Goal: Task Accomplishment & Management: Use online tool/utility

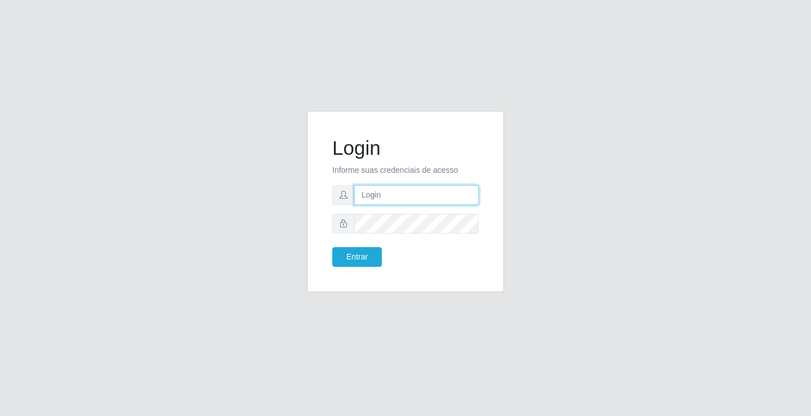
click at [375, 191] on input "text" at bounding box center [416, 195] width 124 height 20
type input "zivaneide@ideal"
click at [332, 247] on button "Entrar" at bounding box center [357, 257] width 50 height 20
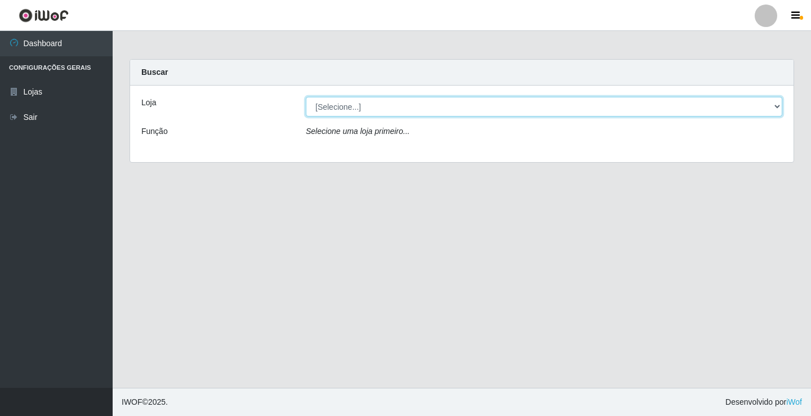
click at [351, 110] on select "[Selecione...] Ideal - Conceição" at bounding box center [544, 107] width 477 height 20
select select "231"
click at [306, 97] on select "[Selecione...] Ideal - Conceição" at bounding box center [544, 107] width 477 height 20
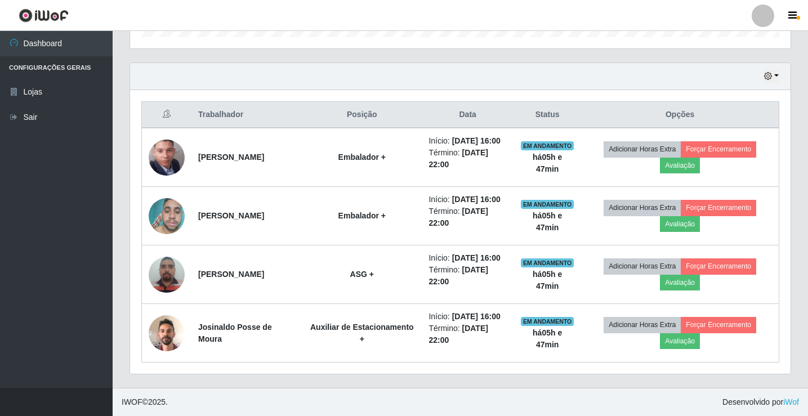
scroll to position [413, 0]
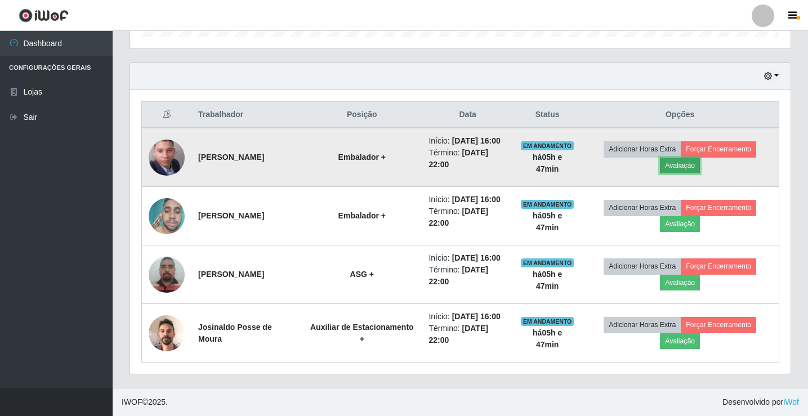
click at [690, 158] on button "Avaliação" at bounding box center [680, 166] width 40 height 16
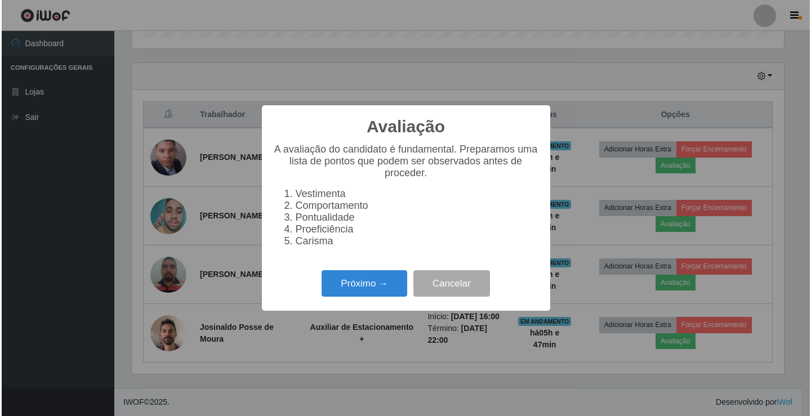
scroll to position [234, 655]
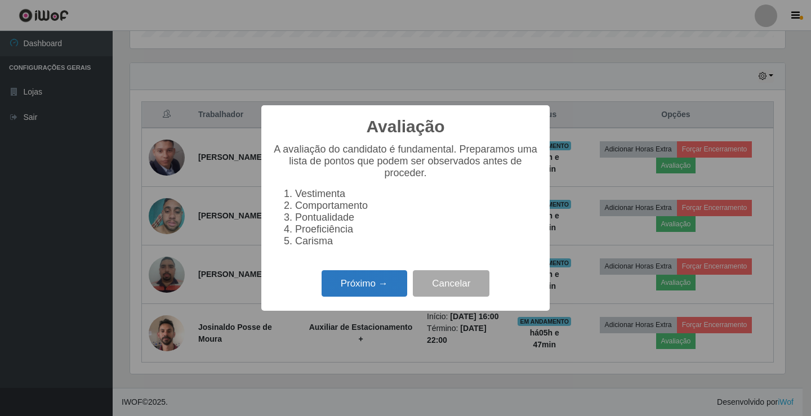
click at [386, 296] on button "Próximo →" at bounding box center [365, 283] width 86 height 26
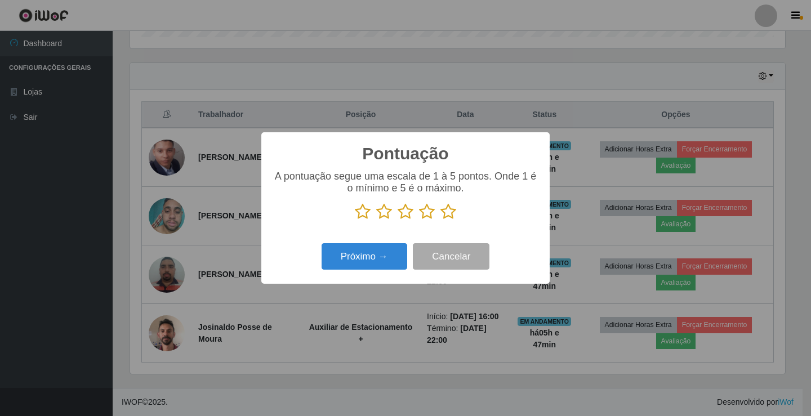
click at [448, 216] on icon at bounding box center [448, 211] width 16 height 17
click at [440, 220] on input "radio" at bounding box center [440, 220] width 0 height 0
click at [406, 262] on button "Próximo →" at bounding box center [365, 256] width 86 height 26
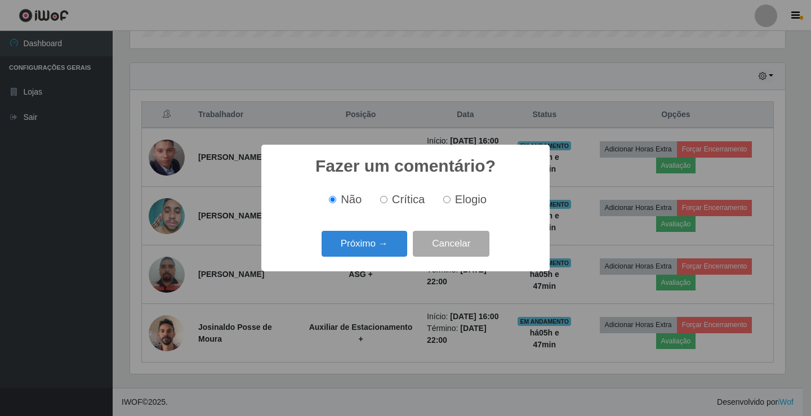
click at [371, 259] on div "Próximo → Cancelar" at bounding box center [406, 244] width 266 height 32
click at [405, 255] on button "Próximo →" at bounding box center [365, 244] width 86 height 26
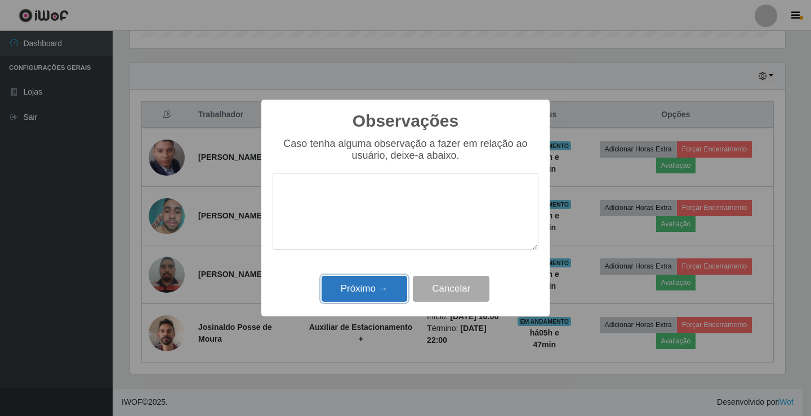
click at [374, 281] on button "Próximo →" at bounding box center [365, 289] width 86 height 26
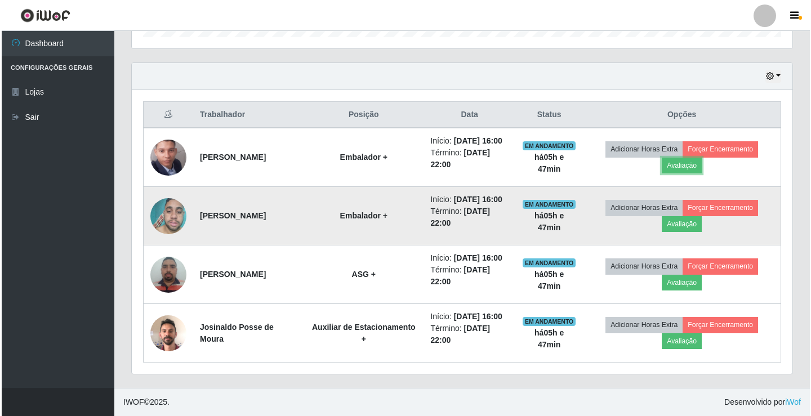
scroll to position [234, 661]
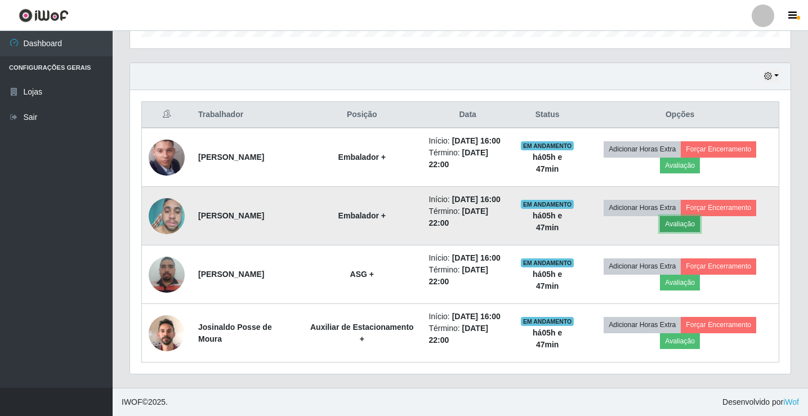
click at [679, 232] on button "Avaliação" at bounding box center [680, 224] width 40 height 16
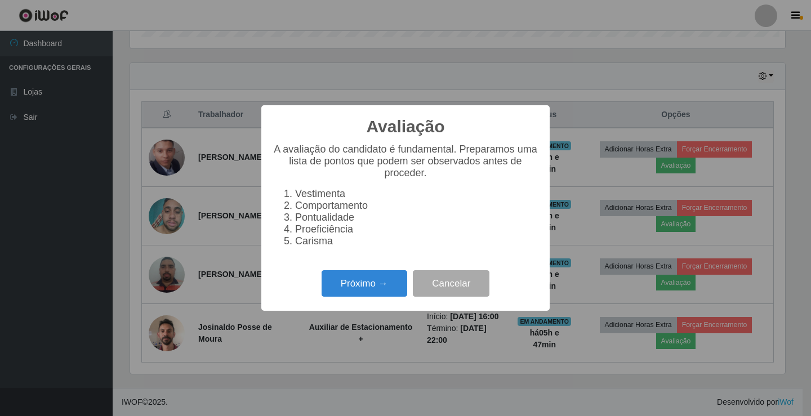
scroll to position [234, 655]
click at [390, 291] on button "Próximo →" at bounding box center [365, 283] width 86 height 26
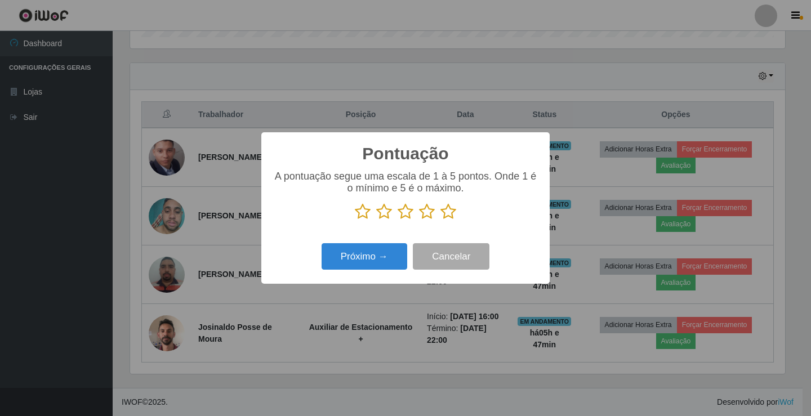
click at [450, 211] on icon at bounding box center [448, 211] width 16 height 17
click at [440, 220] on input "radio" at bounding box center [440, 220] width 0 height 0
click at [359, 254] on button "Próximo →" at bounding box center [365, 256] width 86 height 26
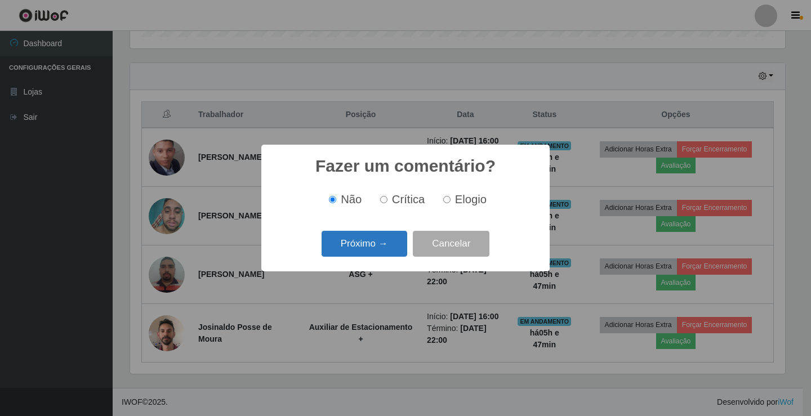
click at [367, 254] on button "Próximo →" at bounding box center [365, 244] width 86 height 26
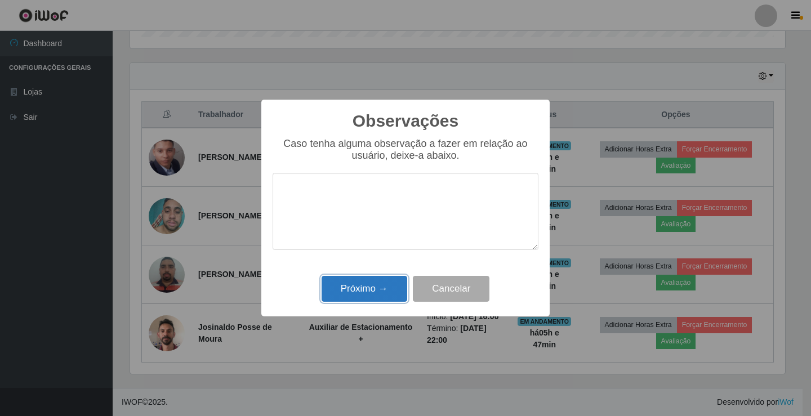
click at [393, 287] on button "Próximo →" at bounding box center [365, 289] width 86 height 26
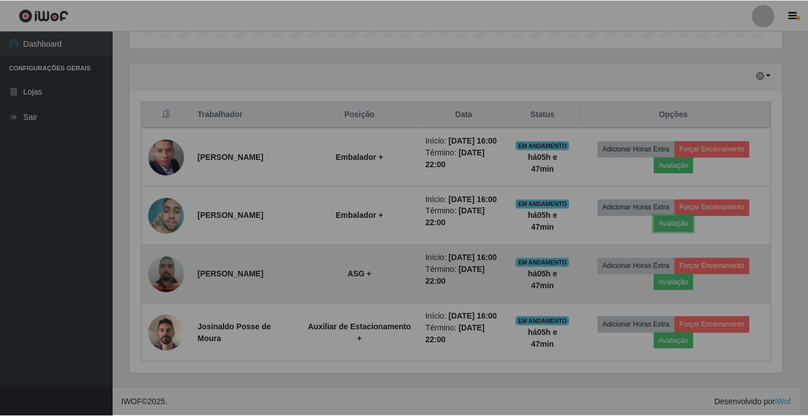
scroll to position [234, 661]
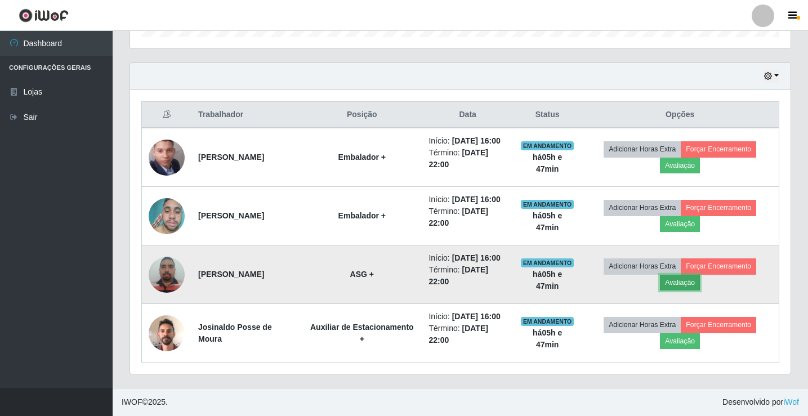
click at [672, 291] on button "Avaliação" at bounding box center [680, 283] width 40 height 16
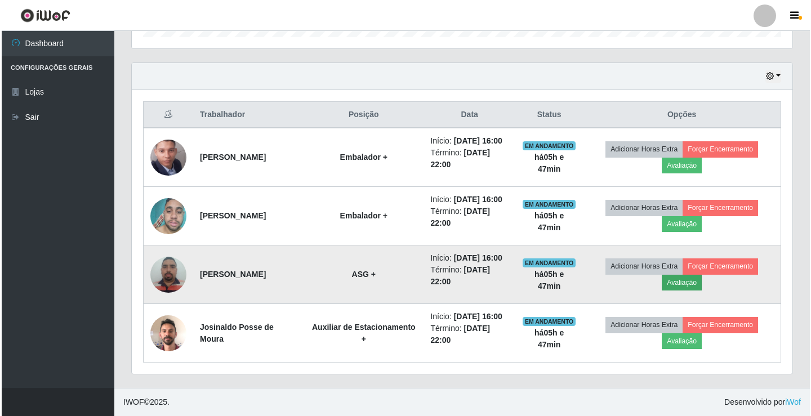
scroll to position [234, 655]
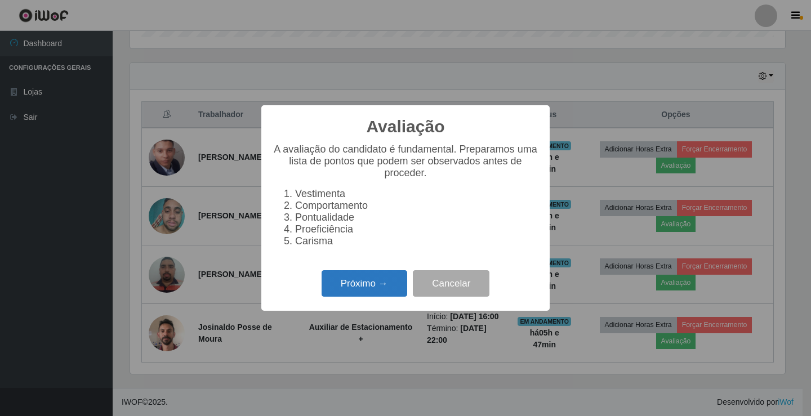
click at [362, 293] on button "Próximo →" at bounding box center [365, 283] width 86 height 26
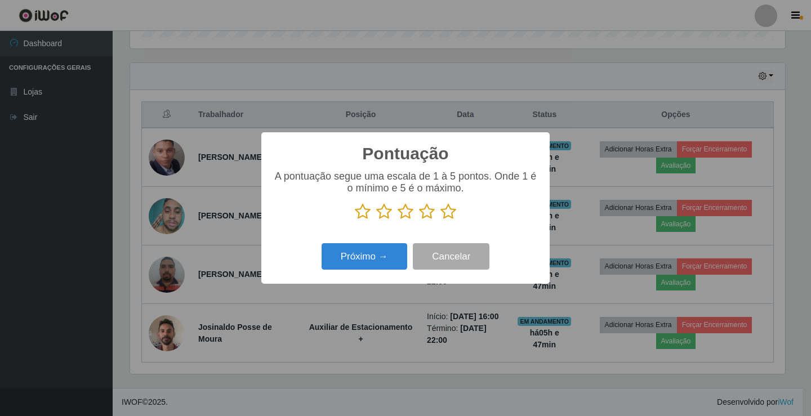
click at [446, 212] on icon at bounding box center [448, 211] width 16 height 17
click at [440, 220] on input "radio" at bounding box center [440, 220] width 0 height 0
click at [399, 257] on button "Próximo →" at bounding box center [365, 256] width 86 height 26
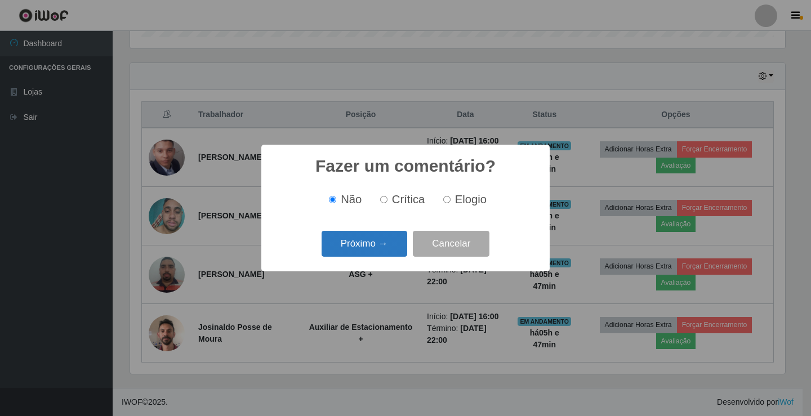
click at [357, 248] on button "Próximo →" at bounding box center [365, 244] width 86 height 26
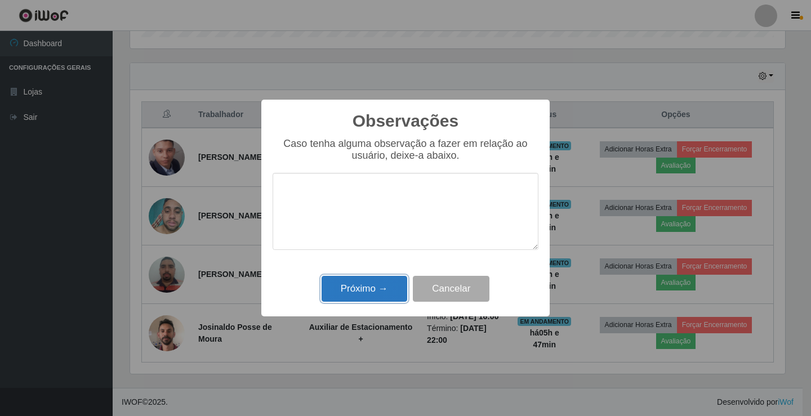
click at [369, 290] on button "Próximo →" at bounding box center [365, 289] width 86 height 26
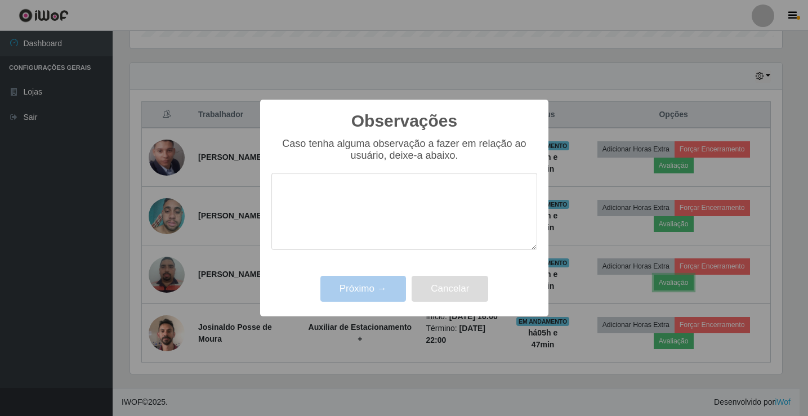
scroll to position [234, 661]
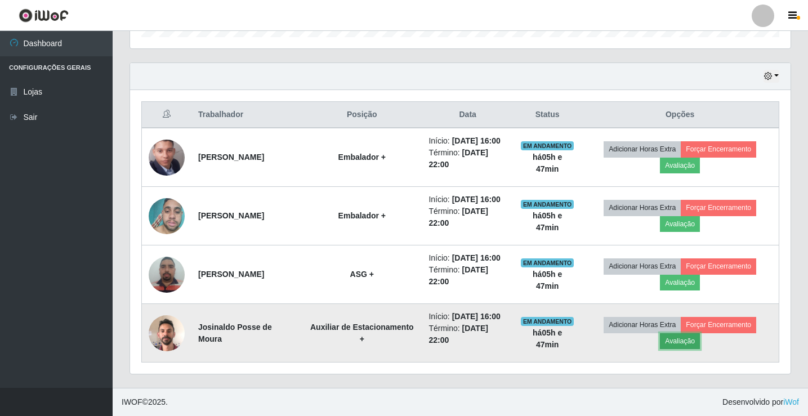
click at [700, 349] on button "Avaliação" at bounding box center [680, 341] width 40 height 16
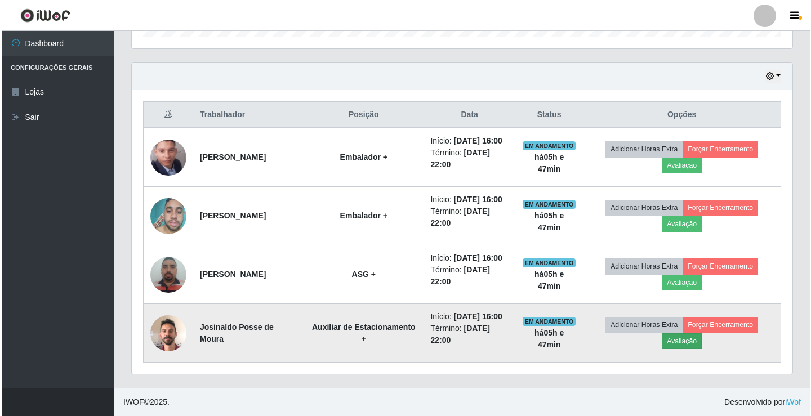
scroll to position [234, 655]
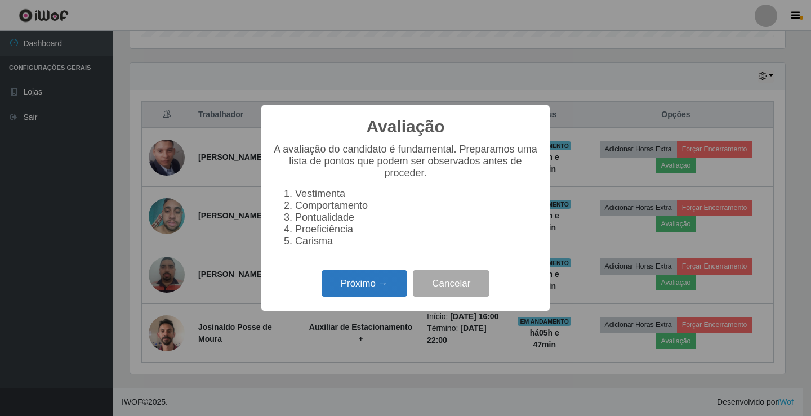
click at [361, 285] on button "Próximo →" at bounding box center [365, 283] width 86 height 26
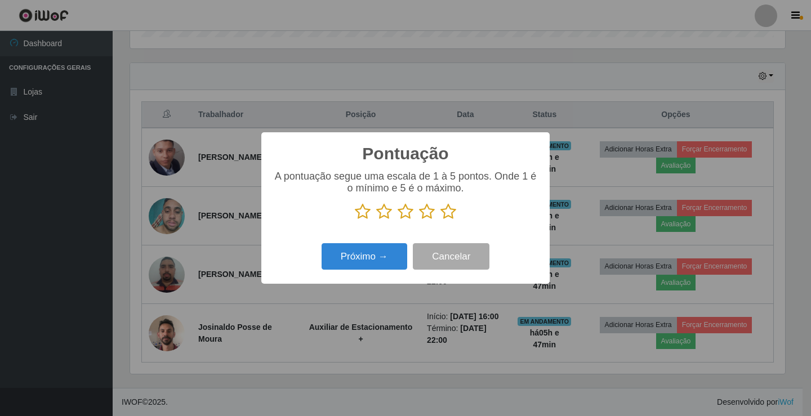
scroll to position [563058, 562637]
click at [448, 213] on icon at bounding box center [448, 211] width 16 height 17
click at [440, 220] on input "radio" at bounding box center [440, 220] width 0 height 0
click at [357, 265] on button "Próximo →" at bounding box center [365, 256] width 86 height 26
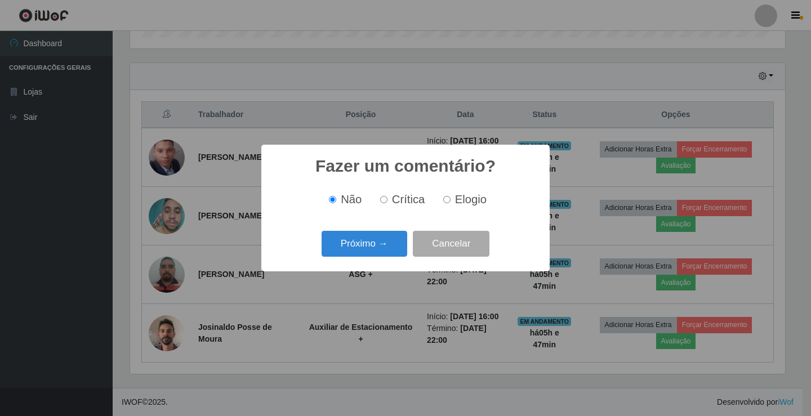
click at [382, 228] on div "Fazer um comentário? × Não Crítica Elogio Próximo → Cancelar" at bounding box center [405, 208] width 288 height 126
click at [382, 246] on button "Próximo →" at bounding box center [365, 244] width 86 height 26
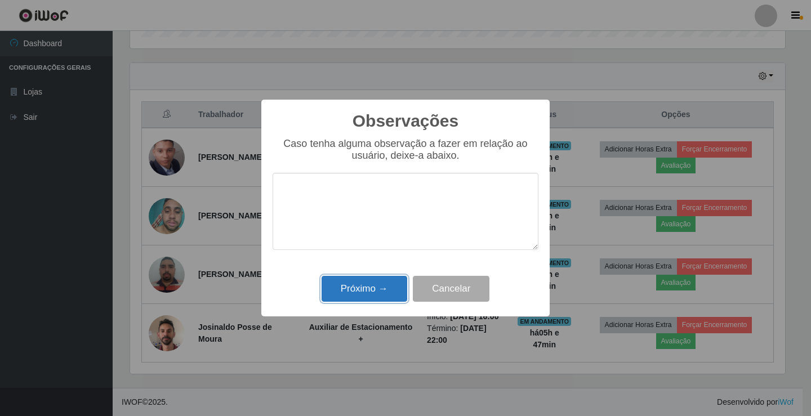
click at [361, 290] on button "Próximo →" at bounding box center [365, 289] width 86 height 26
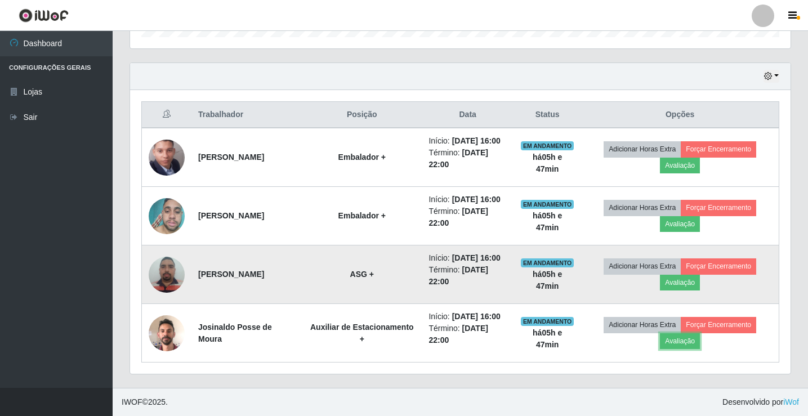
scroll to position [413, 0]
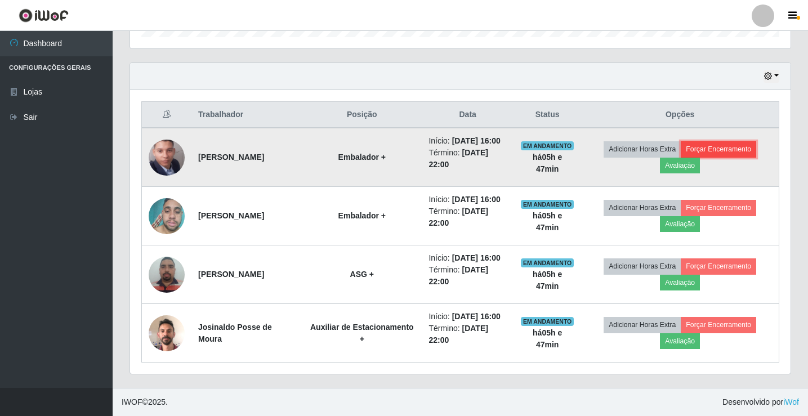
click at [720, 141] on button "Forçar Encerramento" at bounding box center [718, 149] width 75 height 16
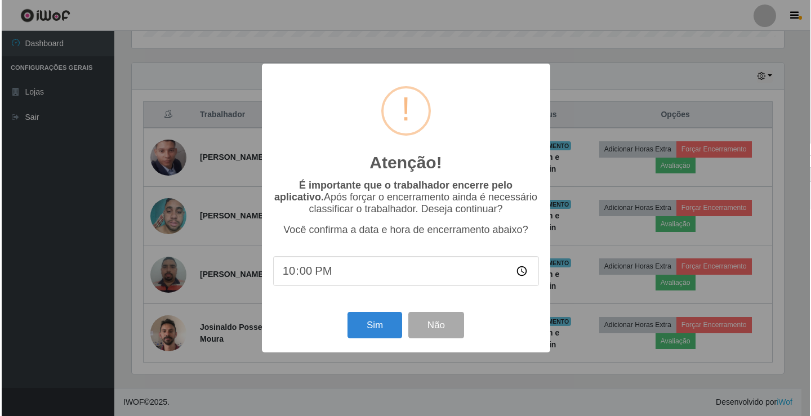
scroll to position [0, 0]
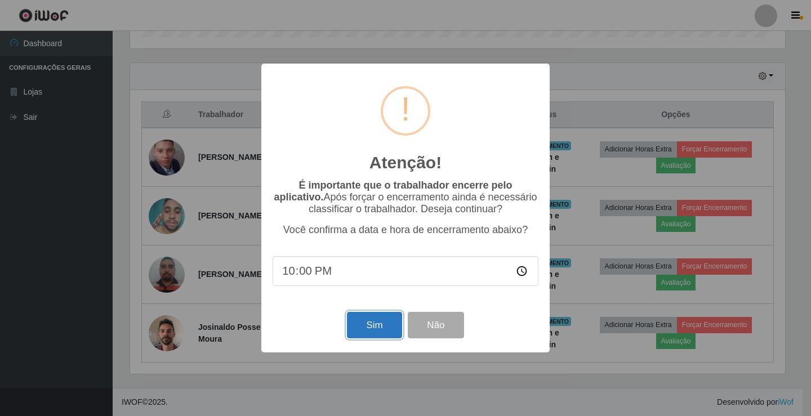
click at [379, 322] on button "Sim" at bounding box center [374, 325] width 55 height 26
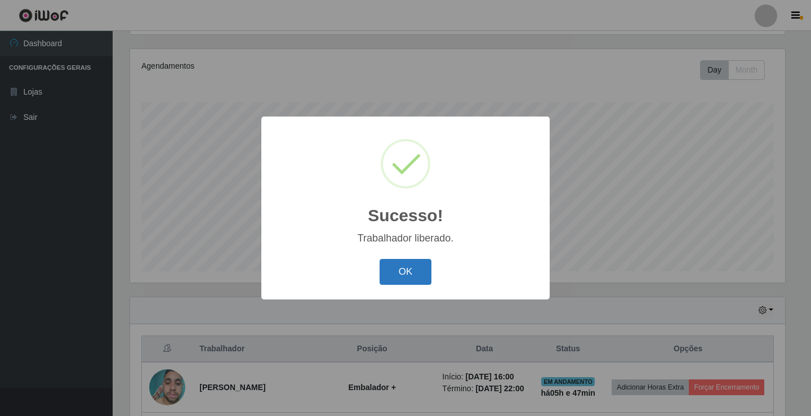
click at [417, 267] on button "OK" at bounding box center [406, 272] width 52 height 26
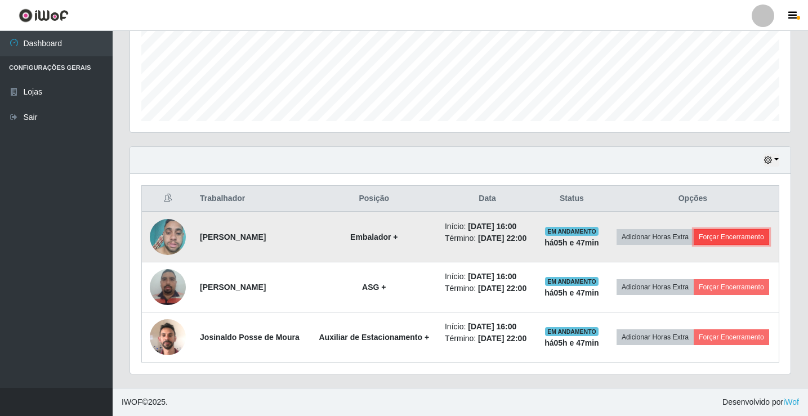
click at [694, 229] on button "Forçar Encerramento" at bounding box center [731, 237] width 75 height 16
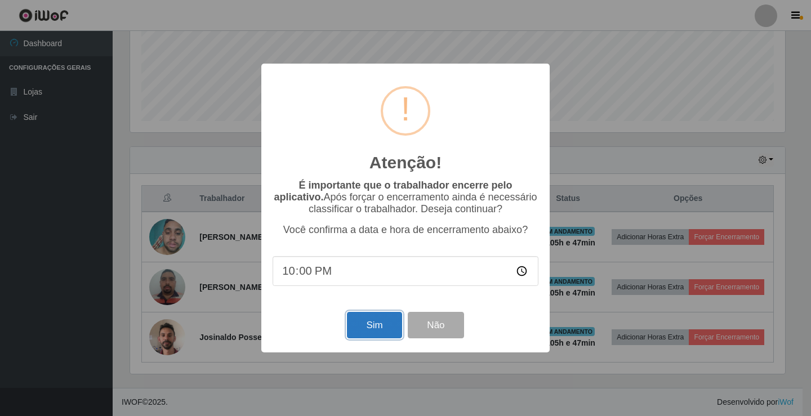
click at [381, 324] on button "Sim" at bounding box center [374, 325] width 55 height 26
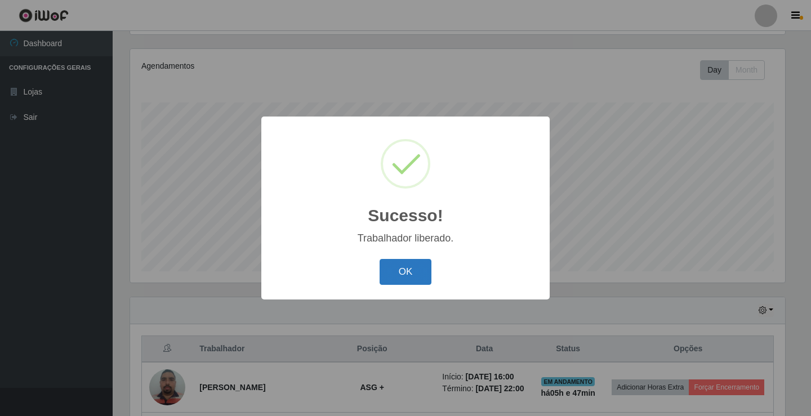
click at [395, 269] on button "OK" at bounding box center [406, 272] width 52 height 26
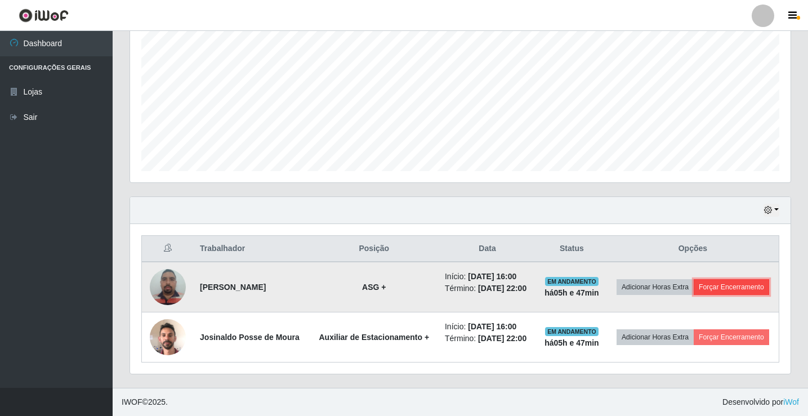
click at [694, 283] on button "Forçar Encerramento" at bounding box center [731, 287] width 75 height 16
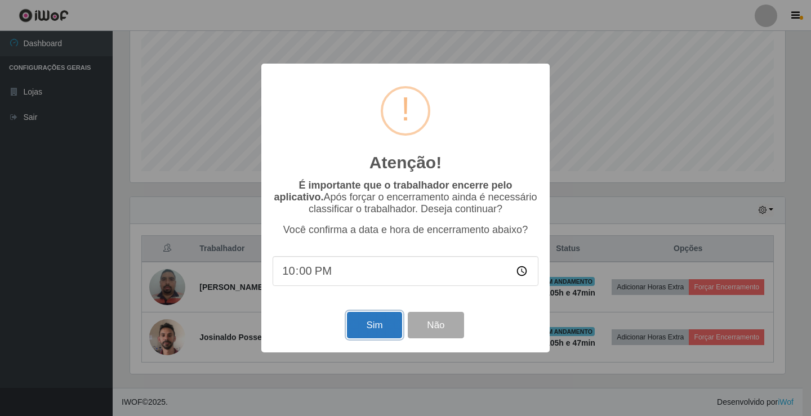
click at [361, 323] on button "Sim" at bounding box center [374, 325] width 55 height 26
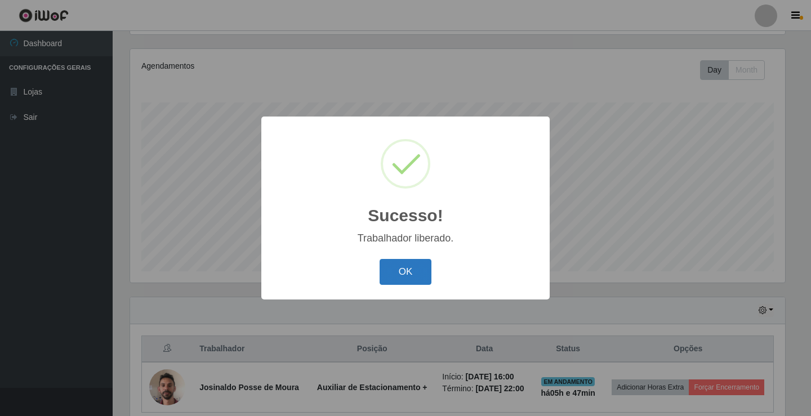
click at [417, 260] on button "OK" at bounding box center [406, 272] width 52 height 26
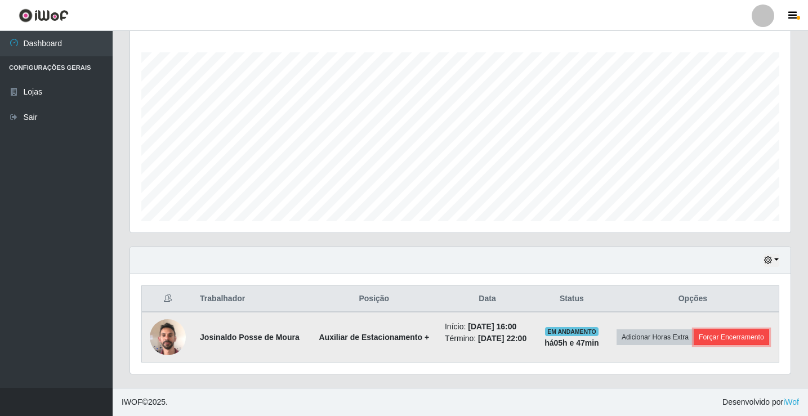
click at [718, 336] on button "Forçar Encerramento" at bounding box center [731, 338] width 75 height 16
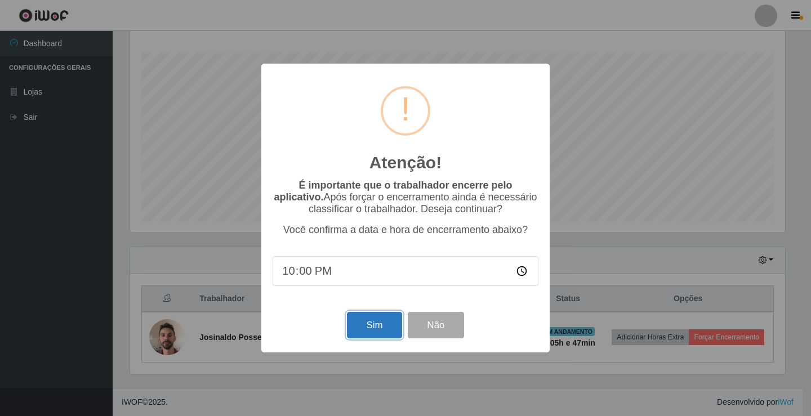
click at [371, 327] on button "Sim" at bounding box center [374, 325] width 55 height 26
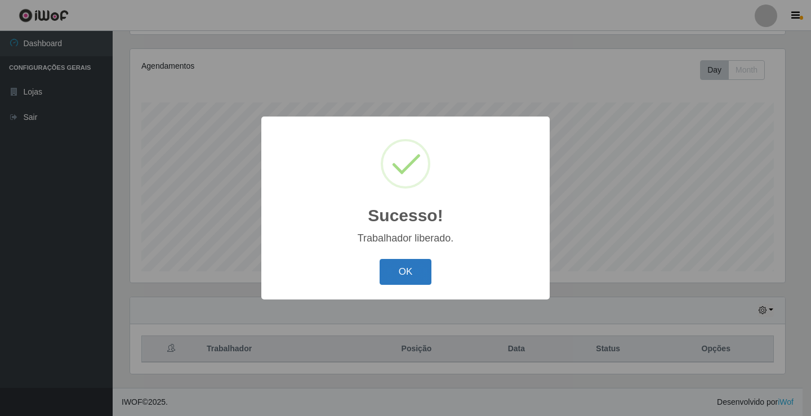
click at [402, 272] on button "OK" at bounding box center [406, 272] width 52 height 26
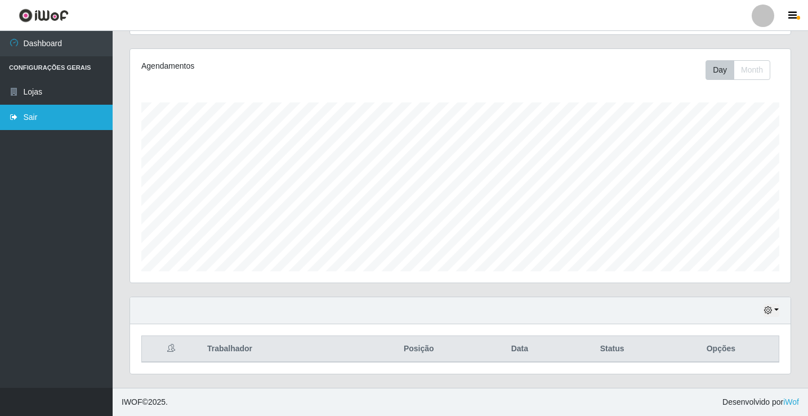
click at [48, 118] on link "Sair" at bounding box center [56, 117] width 113 height 25
